Goal: Check status: Check status

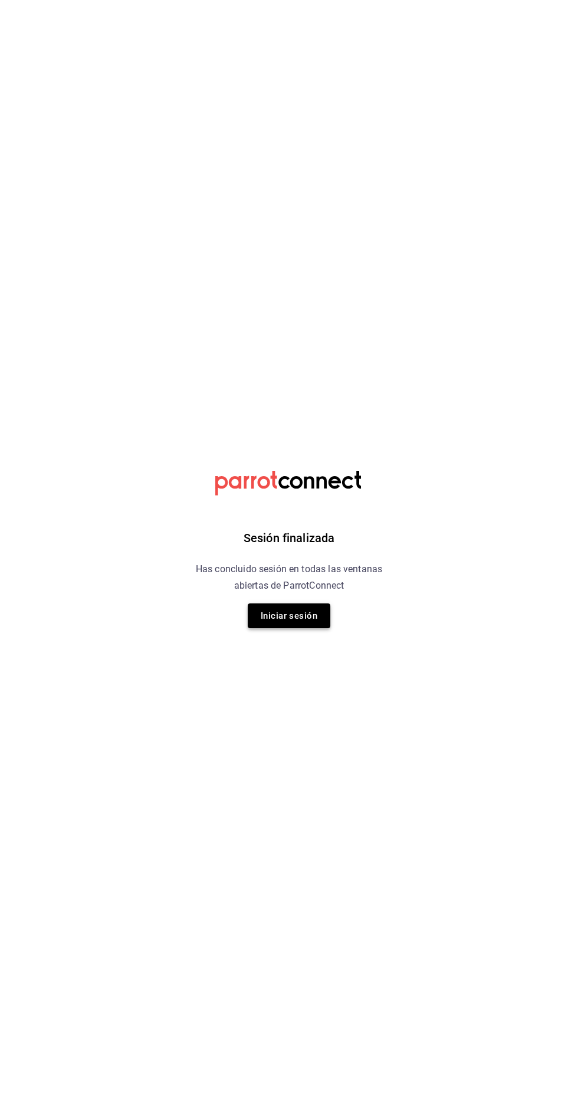
click at [311, 613] on button "Iniciar sesión" at bounding box center [289, 616] width 83 height 25
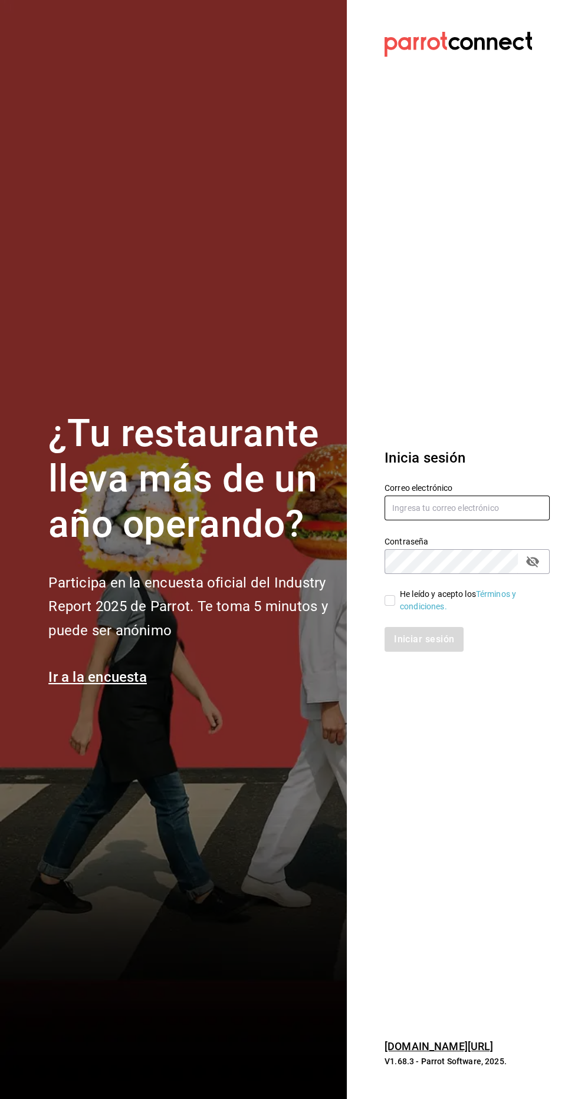
click at [431, 520] on input "text" at bounding box center [466, 508] width 165 height 25
type input "[EMAIL_ADDRESS][DOMAIN_NAME]"
click at [389, 606] on input "He leído y acepto los Términos y condiciones." at bounding box center [389, 600] width 11 height 11
checkbox input "true"
click at [411, 652] on button "Iniciar sesión" at bounding box center [424, 639] width 80 height 25
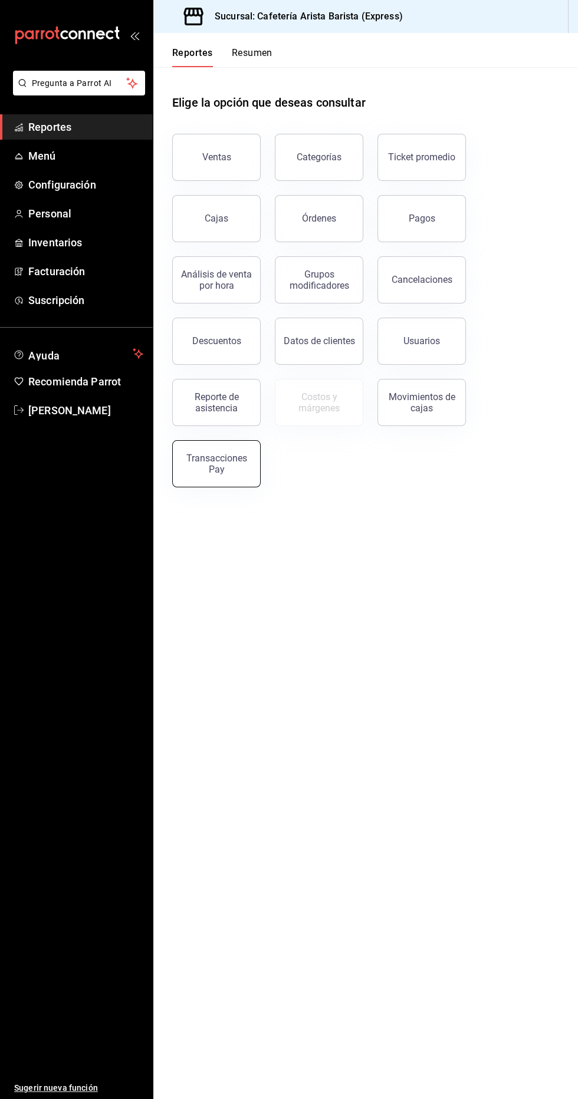
click at [229, 472] on div "Transacciones Pay" at bounding box center [216, 464] width 73 height 22
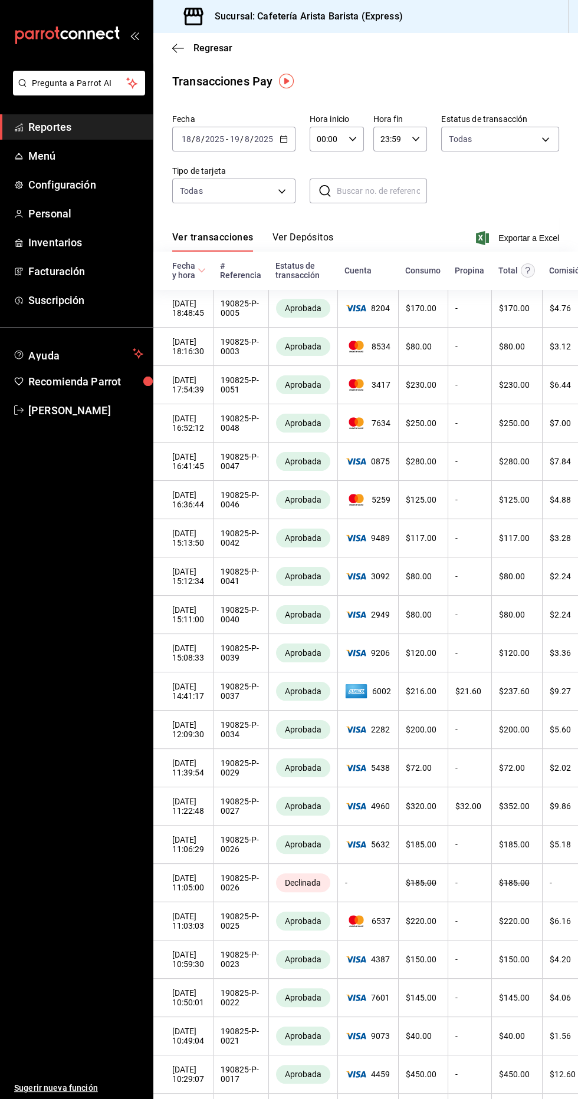
click at [314, 232] on button "Ver Depósitos" at bounding box center [302, 242] width 61 height 20
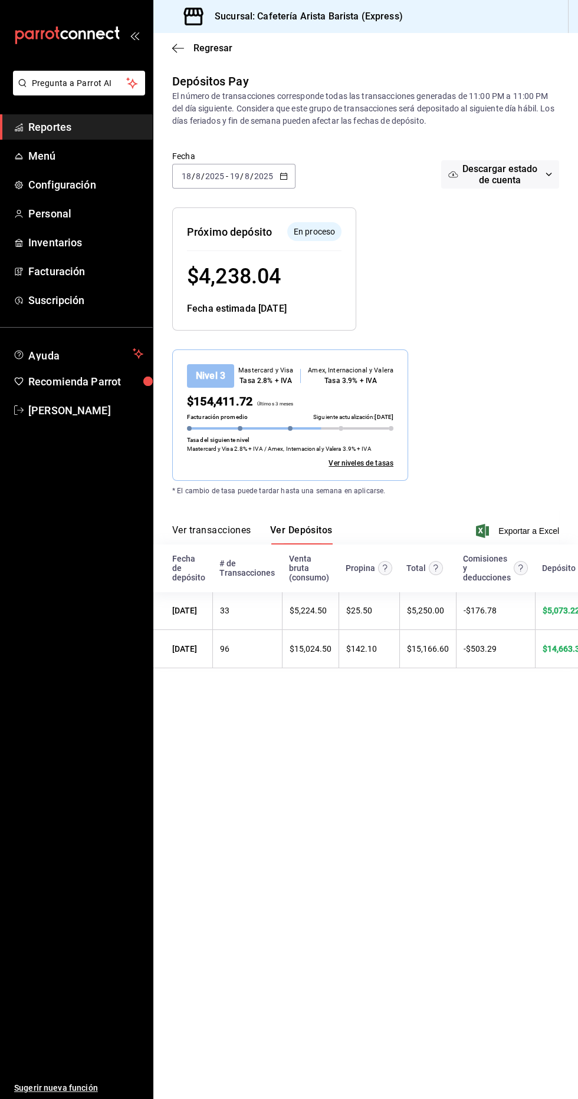
scroll to position [0, 8]
